Goal: Task Accomplishment & Management: Manage account settings

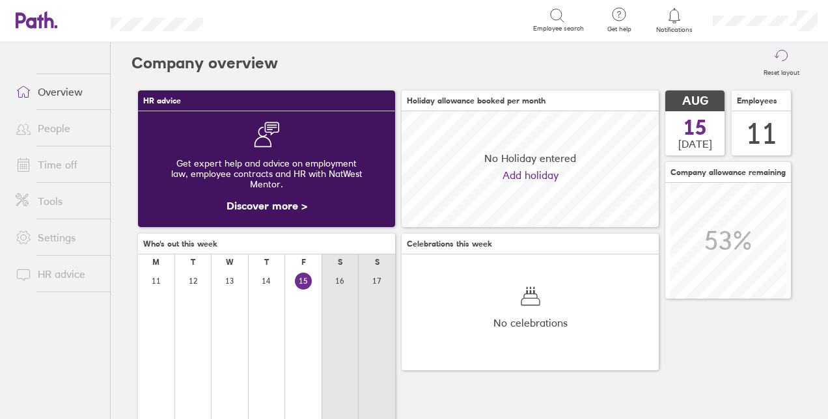
scroll to position [116, 256]
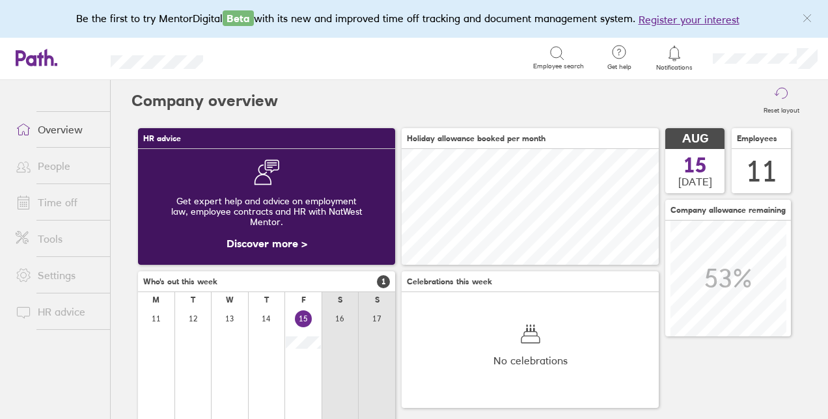
click at [53, 161] on link "People" at bounding box center [57, 166] width 105 height 26
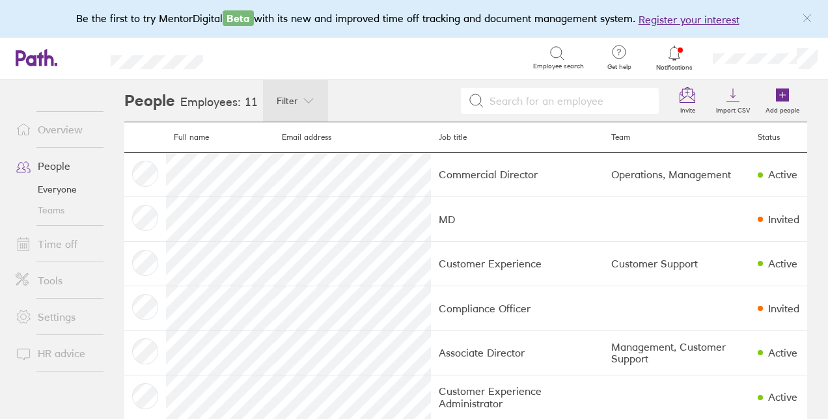
click at [303, 101] on icon at bounding box center [308, 101] width 10 height 10
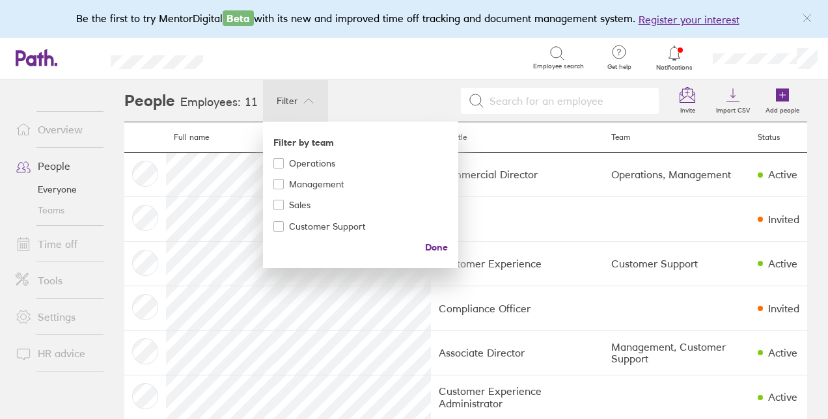
click at [275, 181] on icon at bounding box center [278, 184] width 7 height 7
checkbox input "true"
click at [433, 247] on span "Done" at bounding box center [436, 247] width 23 height 21
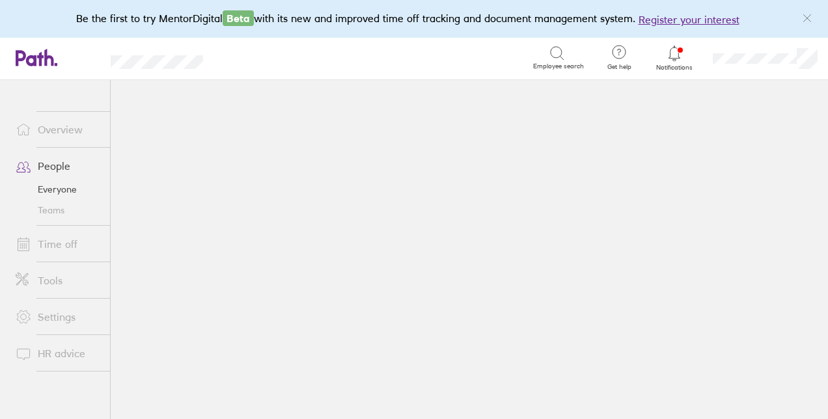
click at [204, 248] on main at bounding box center [469, 249] width 717 height 339
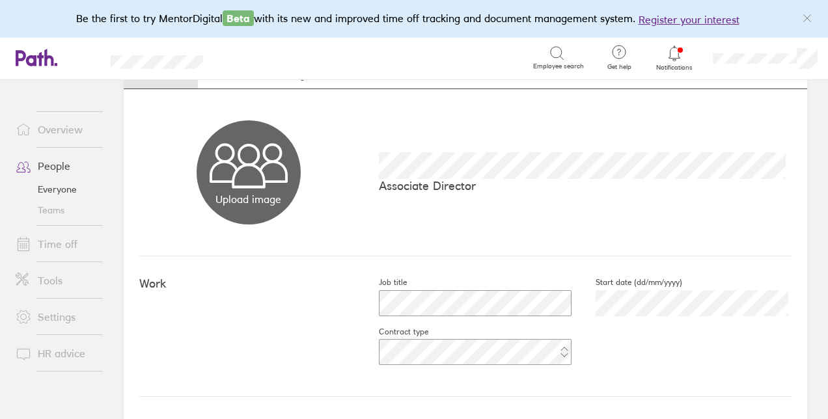
scroll to position [33, 0]
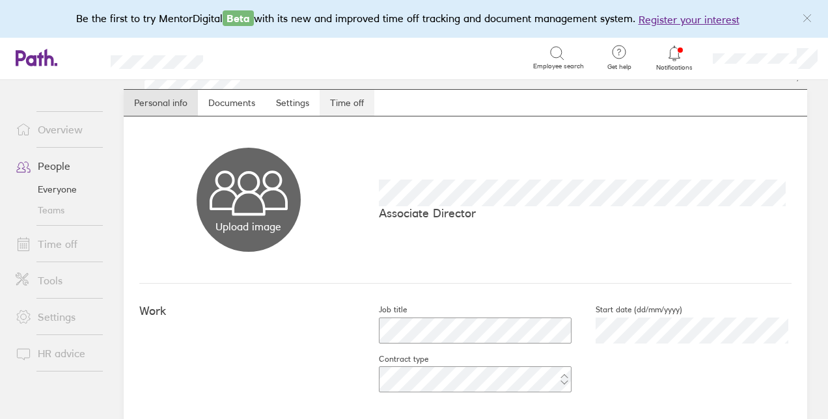
click at [344, 103] on link "Time off" at bounding box center [347, 103] width 55 height 26
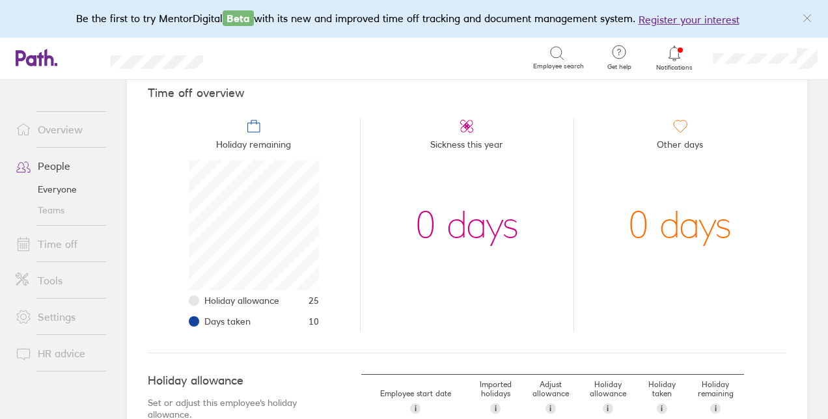
scroll to position [60, 0]
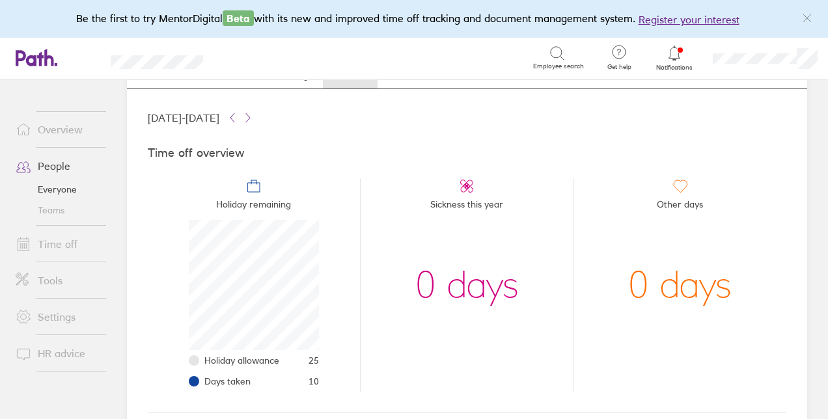
click at [220, 152] on h4 "Time off overview" at bounding box center [467, 153] width 639 height 14
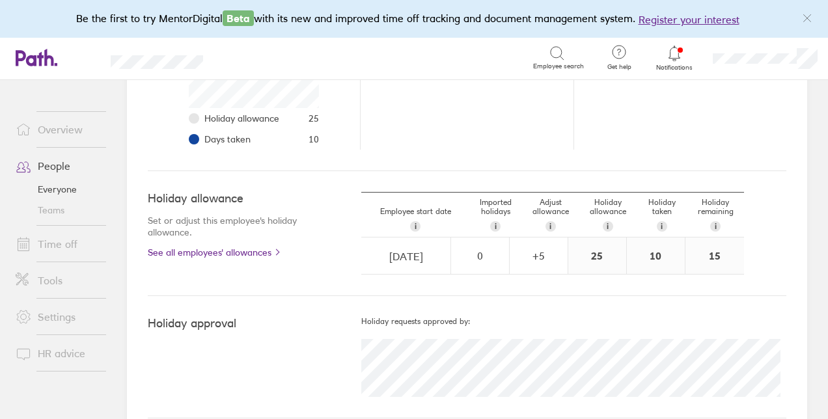
scroll to position [320, 0]
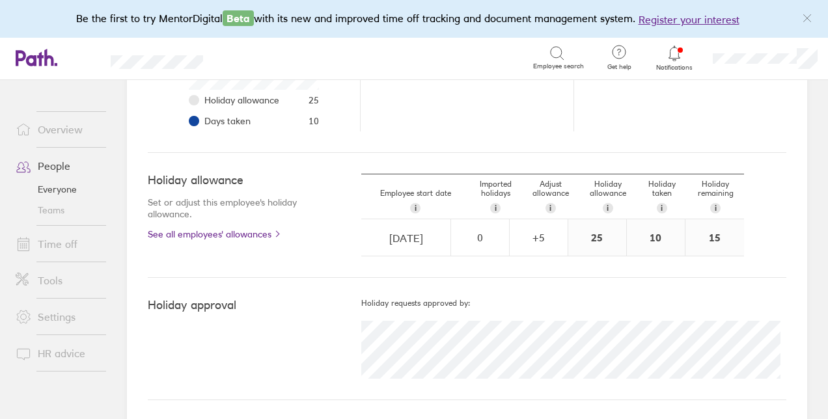
click at [651, 237] on div "10" at bounding box center [656, 237] width 58 height 36
click at [649, 237] on div "10" at bounding box center [656, 237] width 58 height 36
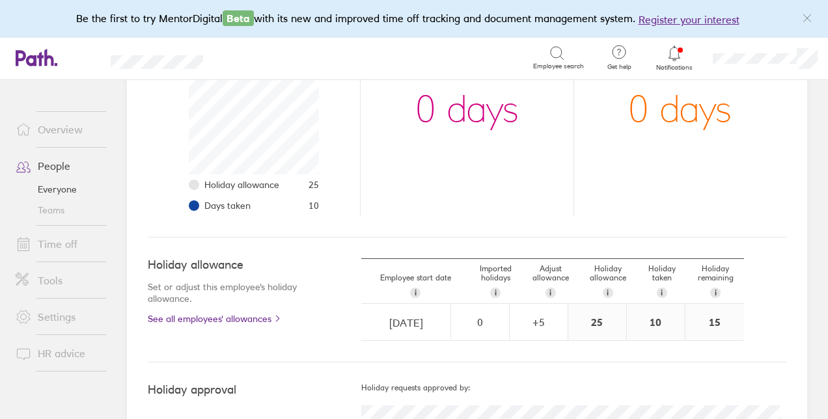
scroll to position [190, 0]
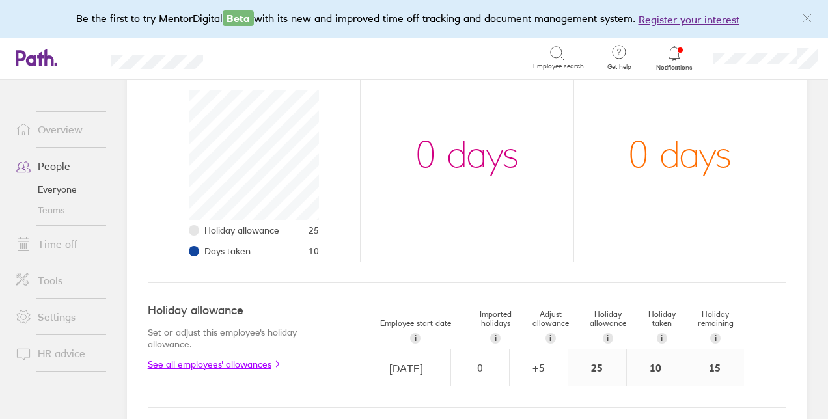
click at [251, 363] on link "See all employees' allowances" at bounding box center [229, 364] width 162 height 10
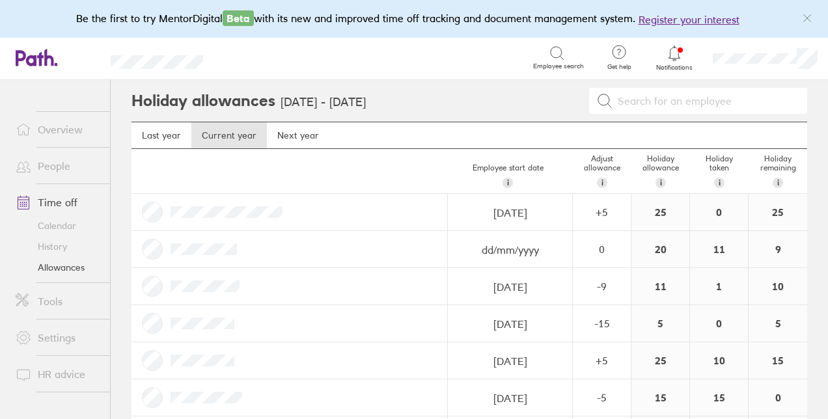
click at [66, 202] on link "Time off" at bounding box center [57, 202] width 105 height 26
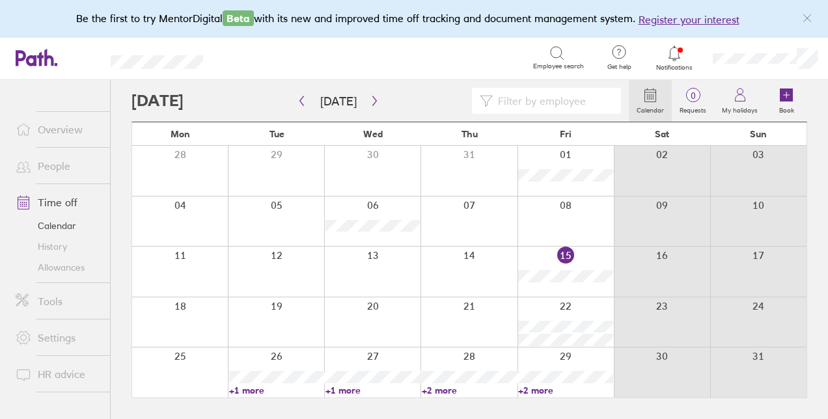
click at [48, 201] on link "Time off" at bounding box center [57, 202] width 105 height 26
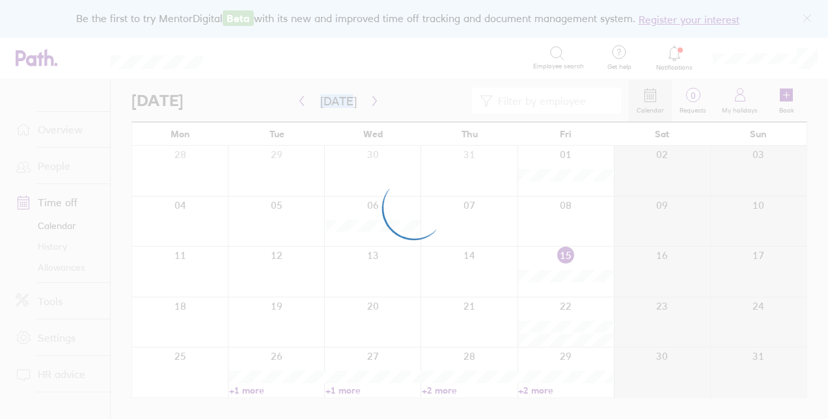
click at [48, 201] on div at bounding box center [414, 209] width 828 height 419
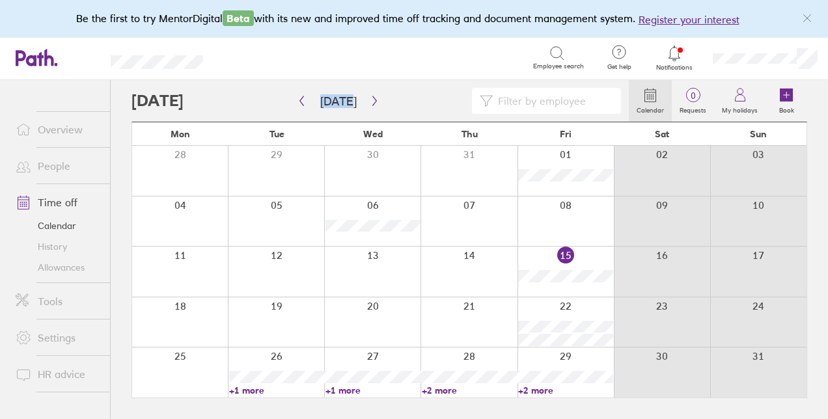
drag, startPoint x: 48, startPoint y: 201, endPoint x: 46, endPoint y: 167, distance: 34.6
click at [46, 167] on link "People" at bounding box center [57, 166] width 105 height 26
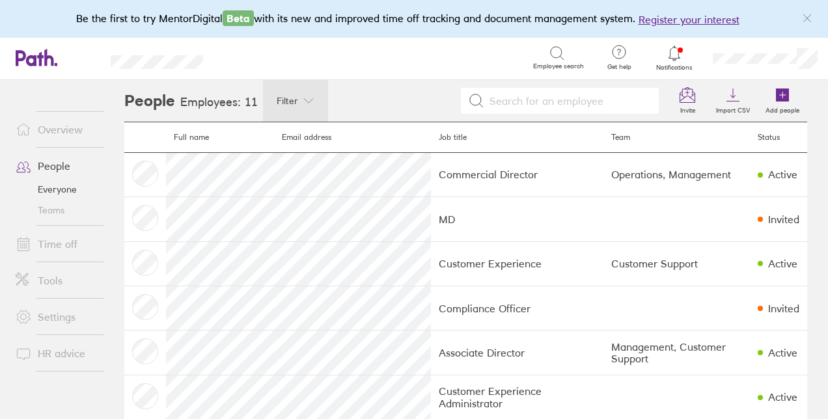
click at [305, 103] on icon at bounding box center [308, 101] width 10 height 10
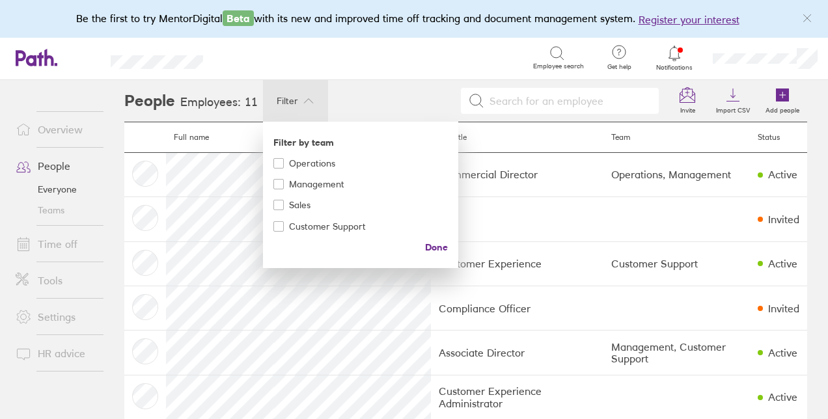
click at [277, 182] on span at bounding box center [278, 184] width 10 height 10
checkbox input "true"
click at [430, 247] on span "Done" at bounding box center [436, 247] width 23 height 21
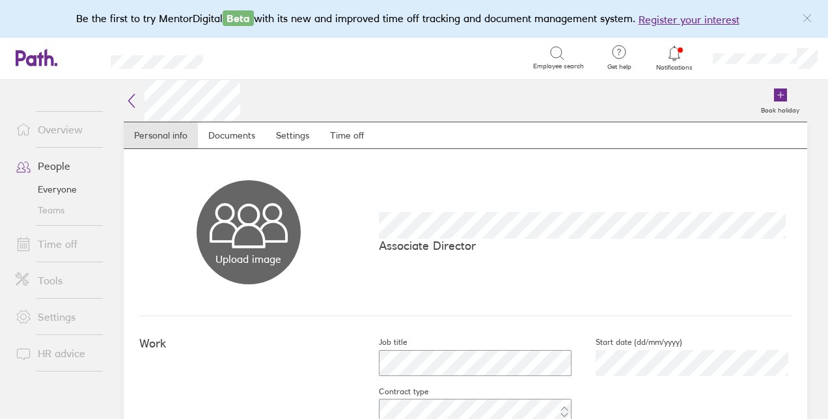
click at [221, 247] on button "Choose files" at bounding box center [249, 232] width 104 height 104
click at [342, 134] on link "Time off" at bounding box center [347, 135] width 55 height 26
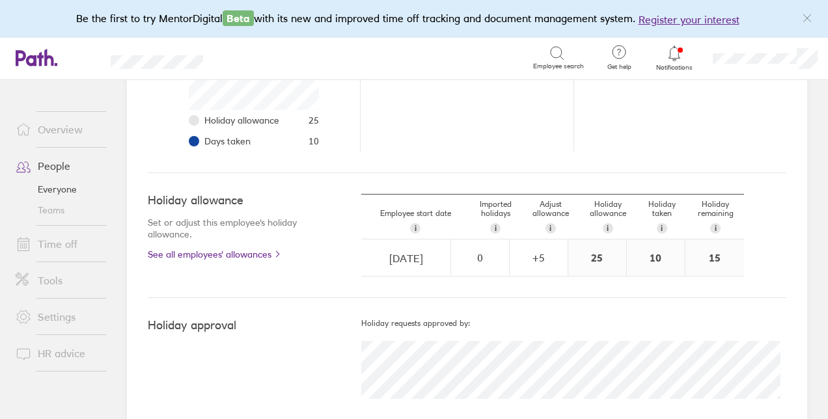
scroll to position [320, 0]
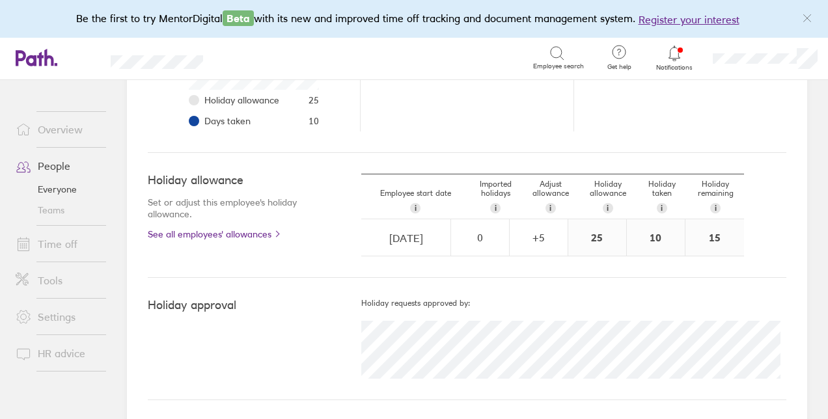
click at [648, 238] on div "10" at bounding box center [656, 237] width 58 height 36
click at [63, 243] on link "Time off" at bounding box center [57, 244] width 105 height 26
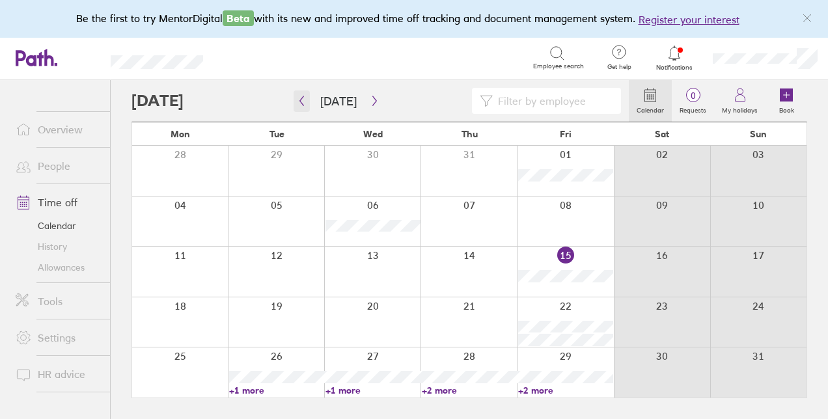
click at [301, 98] on icon "button" at bounding box center [302, 101] width 4 height 10
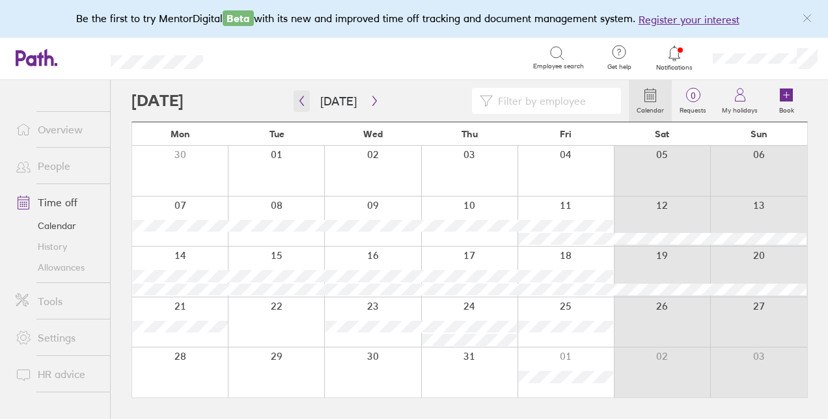
click at [301, 98] on icon "button" at bounding box center [302, 101] width 4 height 10
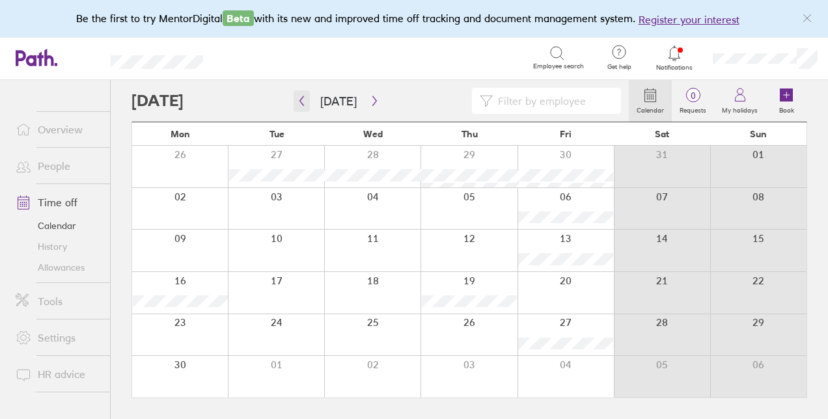
click at [301, 98] on icon "button" at bounding box center [302, 101] width 4 height 10
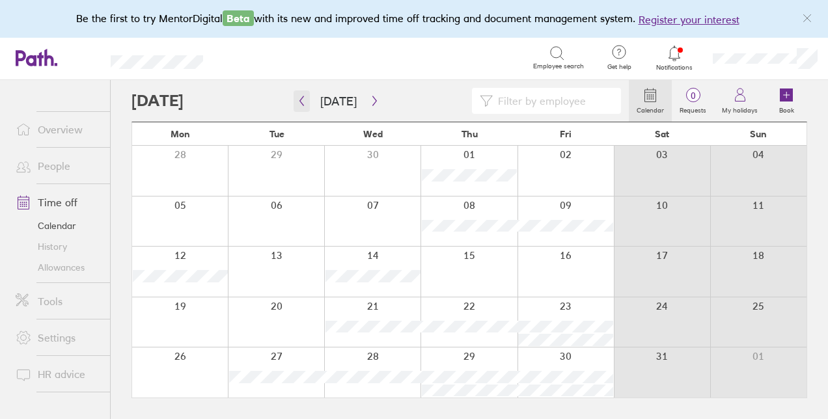
click at [301, 98] on icon "button" at bounding box center [302, 101] width 4 height 10
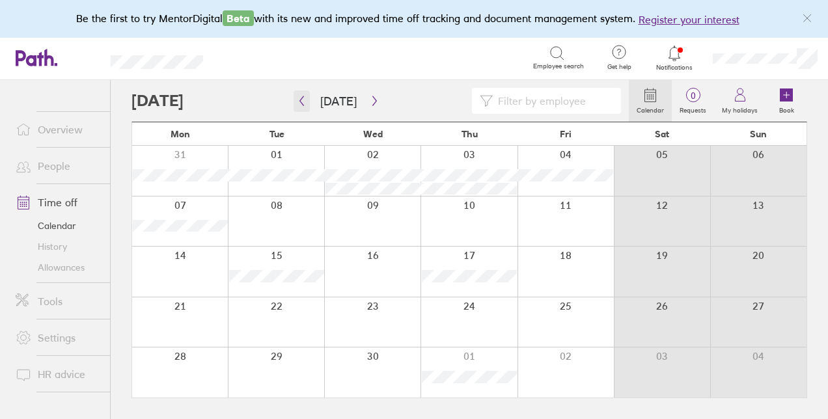
click at [301, 98] on icon "button" at bounding box center [302, 101] width 4 height 10
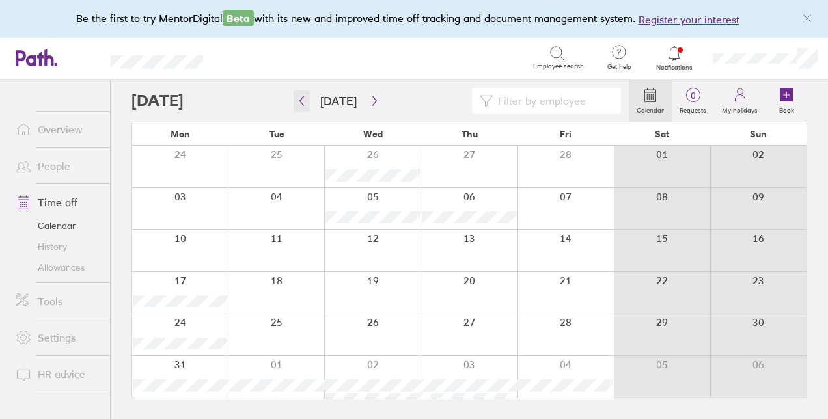
click at [301, 98] on icon "button" at bounding box center [302, 101] width 4 height 10
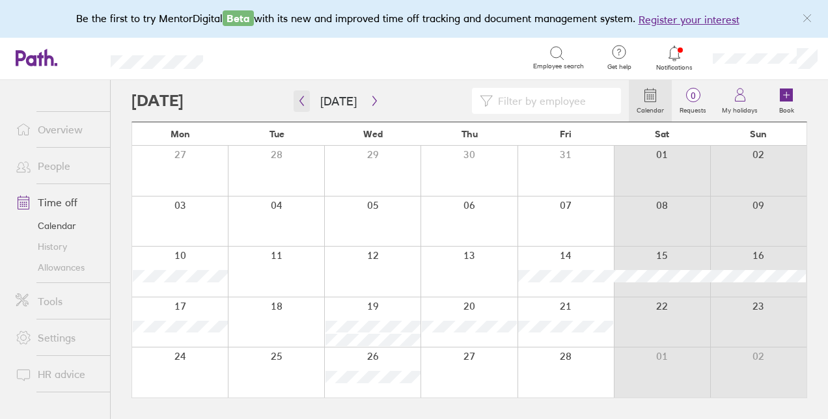
click at [301, 98] on icon "button" at bounding box center [302, 101] width 4 height 10
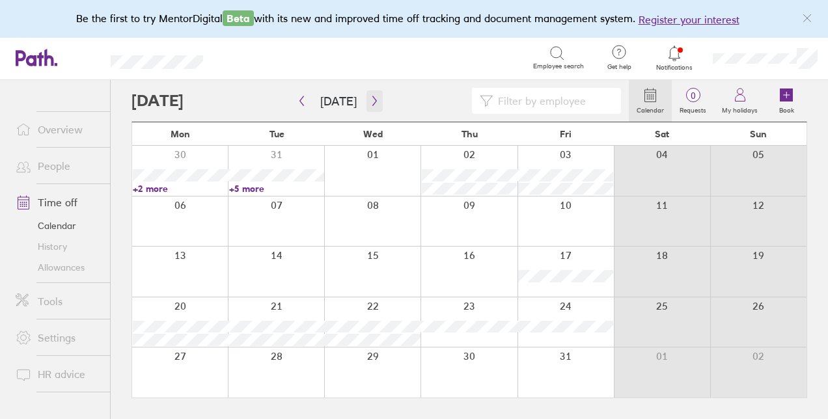
click at [372, 101] on icon "button" at bounding box center [374, 101] width 4 height 10
